Goal: Go to known website: Access a specific website the user already knows

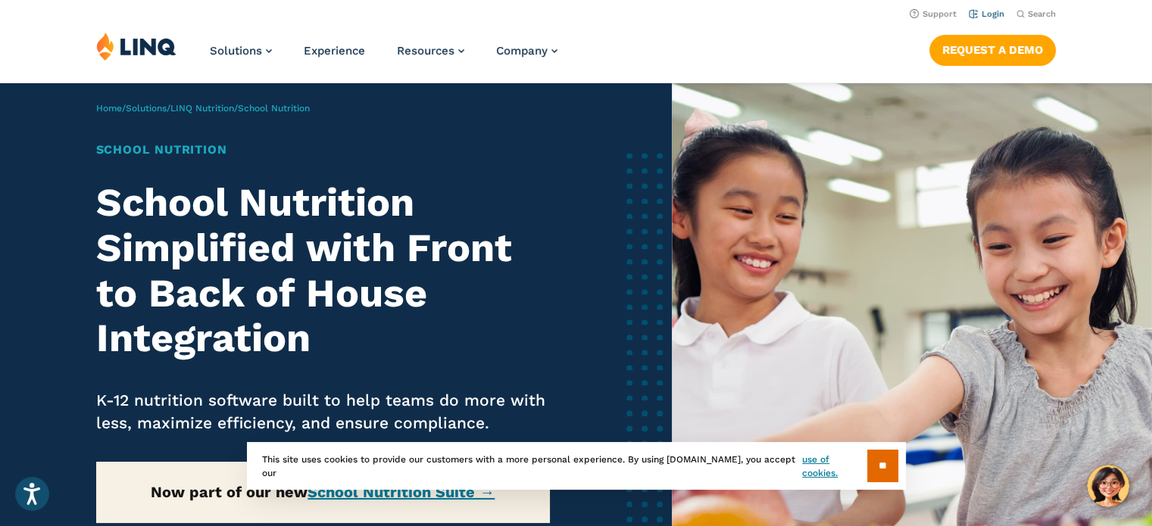
click at [984, 11] on link "Login" at bounding box center [986, 14] width 36 height 10
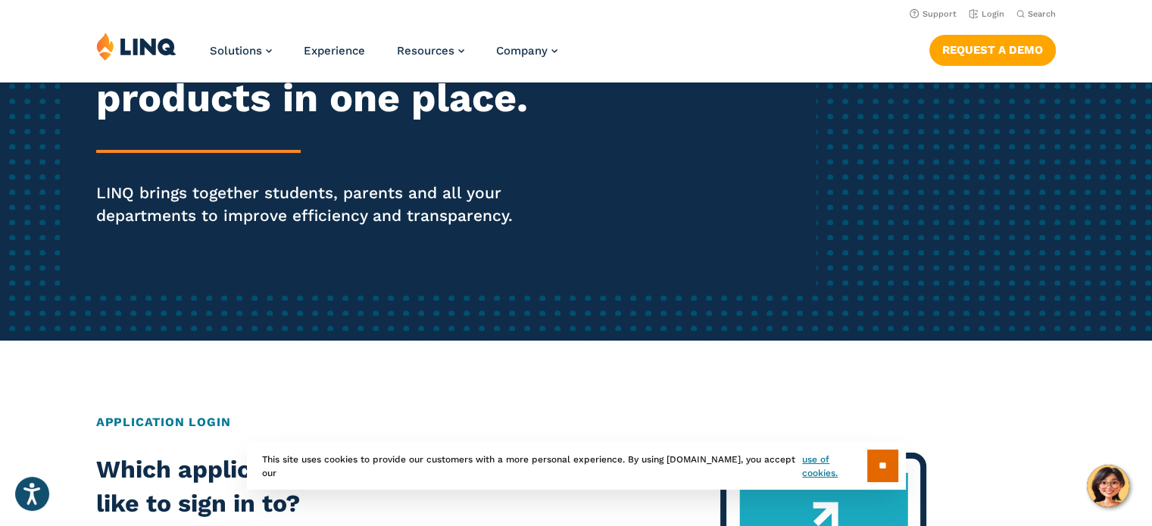
scroll to position [227, 0]
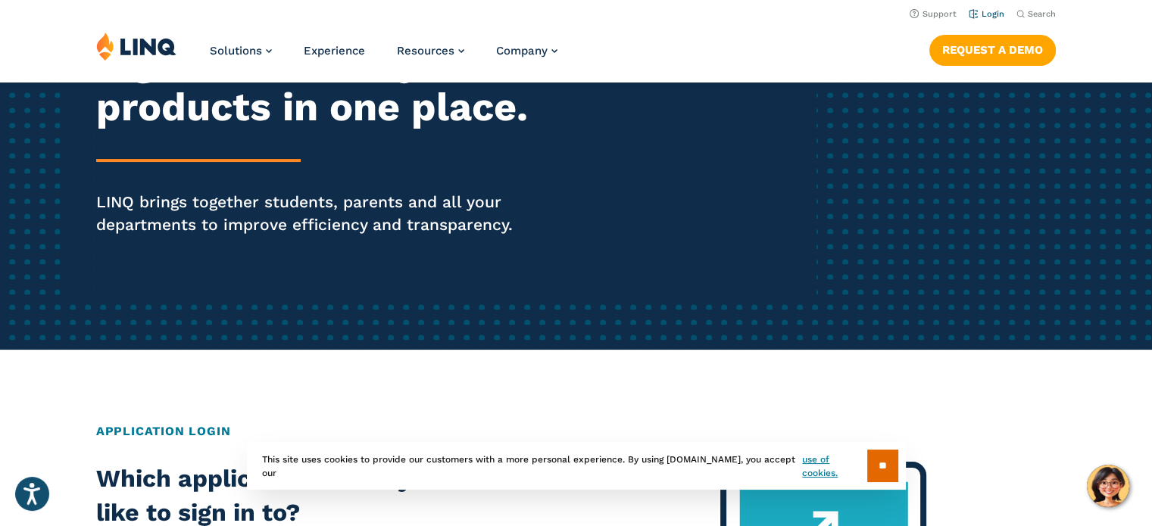
click at [999, 12] on link "Login" at bounding box center [986, 14] width 36 height 10
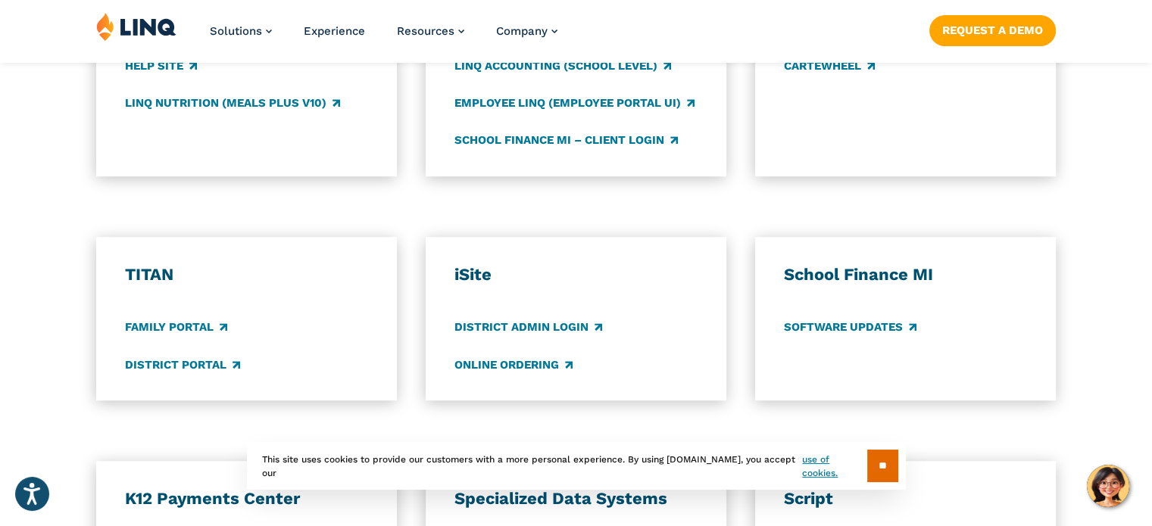
scroll to position [984, 0]
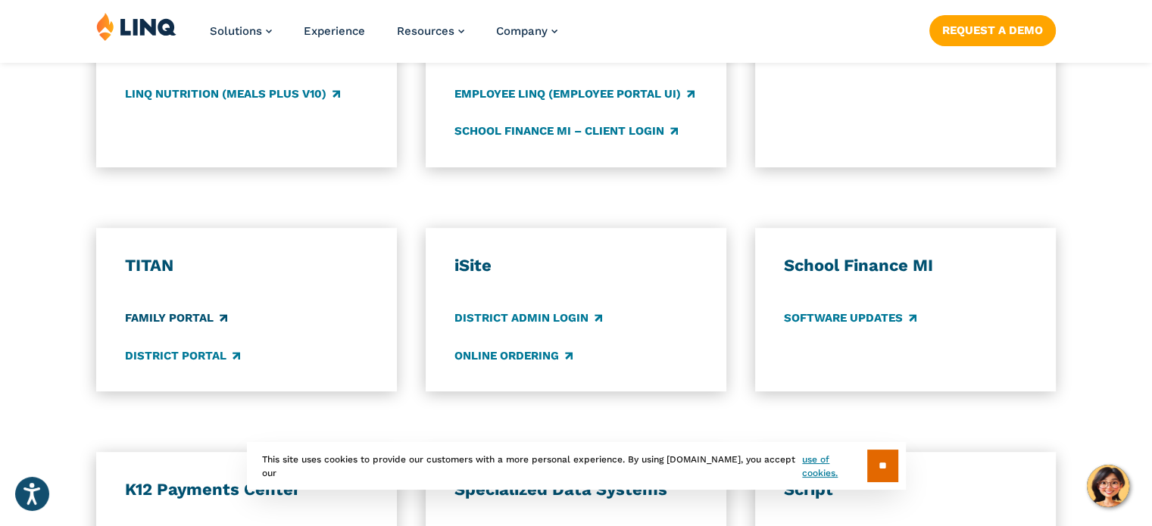
click at [191, 317] on link "Family Portal" at bounding box center [176, 318] width 102 height 17
